Goal: Transaction & Acquisition: Subscribe to service/newsletter

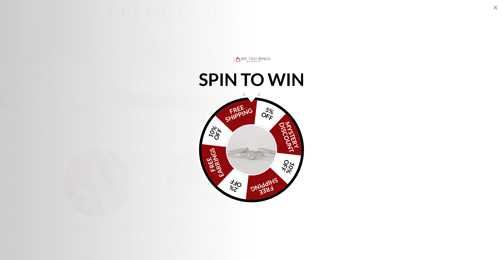
scroll to position [408, 0]
click at [246, 145] on img "Alia popup" at bounding box center [251, 149] width 51 height 51
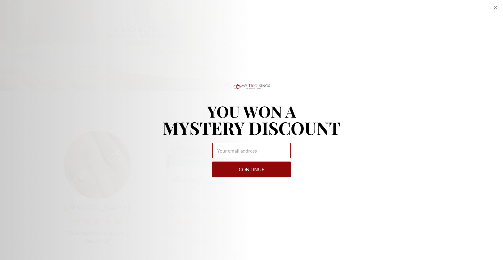
click at [229, 150] on input "Alia popup" at bounding box center [251, 150] width 78 height 15
type input "[PERSON_NAME][EMAIL_ADDRESS][PERSON_NAME][DOMAIN_NAME]"
click at [232, 173] on button "Continue" at bounding box center [251, 170] width 78 height 16
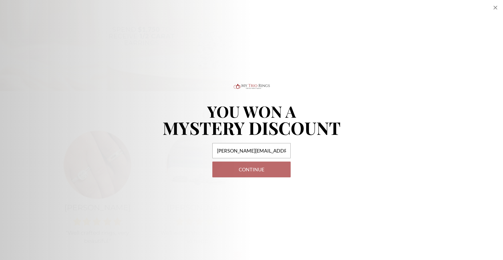
select select "US"
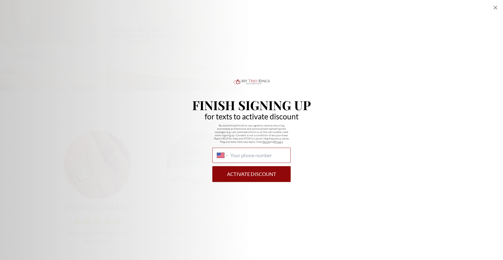
click at [246, 156] on input "International [GEOGRAPHIC_DATA] [GEOGRAPHIC_DATA] [GEOGRAPHIC_DATA] [GEOGRAPHIC…" at bounding box center [258, 155] width 56 height 6
type input "[PHONE_NUMBER]"
click at [246, 180] on button "Activate Discount" at bounding box center [251, 174] width 78 height 16
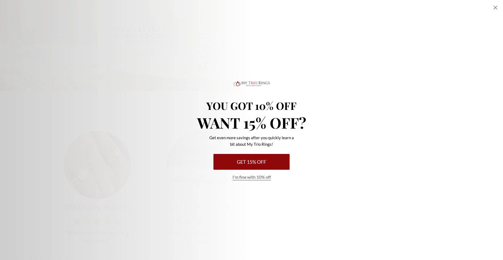
click at [256, 163] on button "Get 15% Off" at bounding box center [252, 162] width 76 height 16
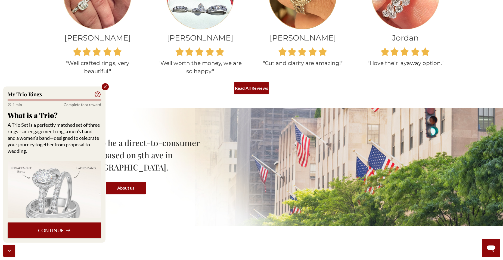
scroll to position [598, 0]
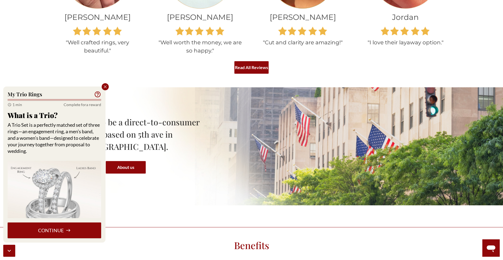
drag, startPoint x: 104, startPoint y: 87, endPoint x: 111, endPoint y: 89, distance: 8.0
click at [104, 87] on icon "Close popup" at bounding box center [105, 86] width 5 height 5
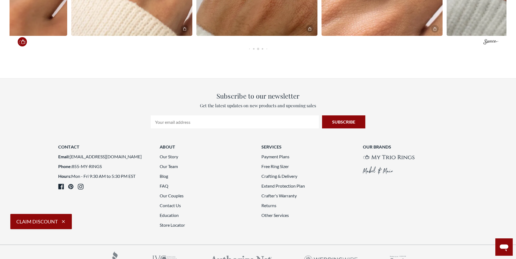
scroll to position [5, 5]
